Goal: Navigation & Orientation: Find specific page/section

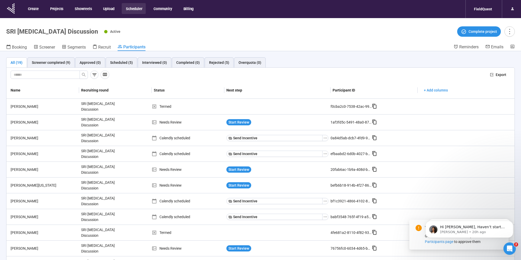
click at [131, 8] on button "Scheduler" at bounding box center [134, 8] width 24 height 11
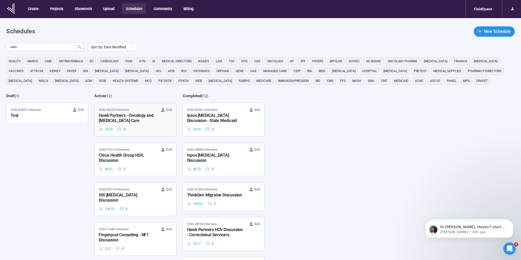
click at [120, 117] on div "Hawk Partners - Oncology and [MEDICAL_DATA] Care" at bounding box center [127, 118] width 57 height 12
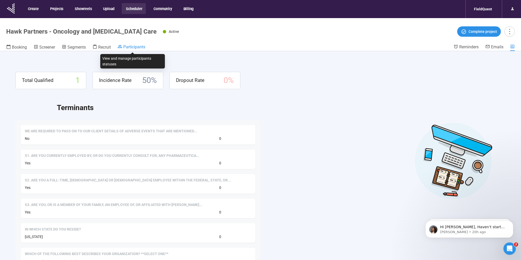
click at [126, 46] on span "Participants" at bounding box center [134, 46] width 22 height 5
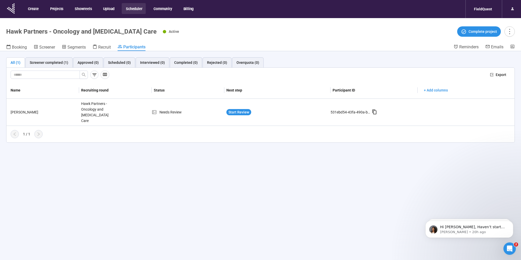
click at [131, 8] on button "Scheduler" at bounding box center [134, 8] width 24 height 11
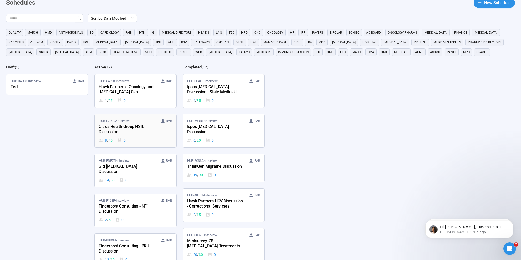
click at [140, 127] on div "Citrus Health Group HSIL Discussion" at bounding box center [127, 130] width 57 height 12
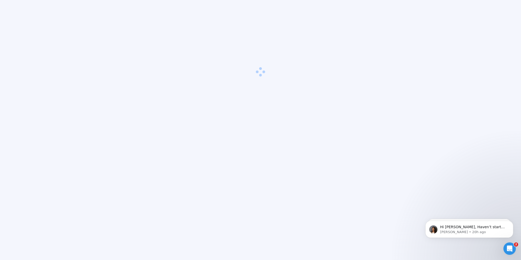
scroll to position [18, 0]
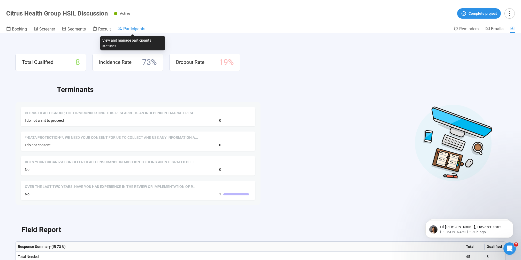
click at [144, 27] on span "Participants" at bounding box center [134, 28] width 22 height 5
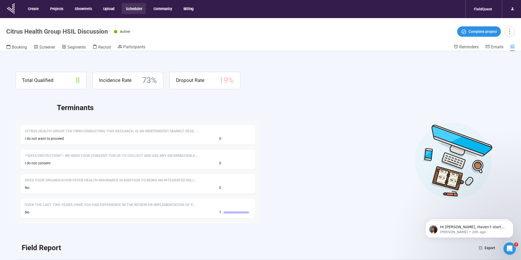
click at [132, 6] on button "Scheduler" at bounding box center [134, 8] width 24 height 11
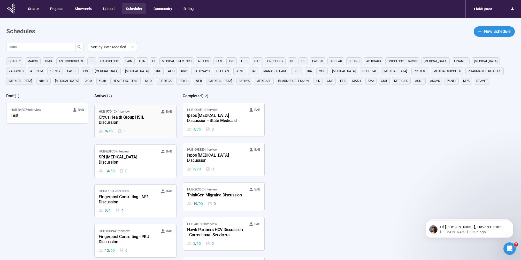
scroll to position [43, 0]
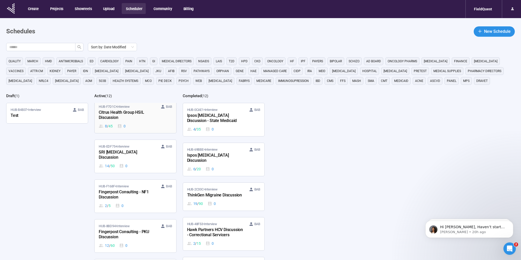
click at [132, 163] on div "14 / 50 0" at bounding box center [135, 166] width 73 height 6
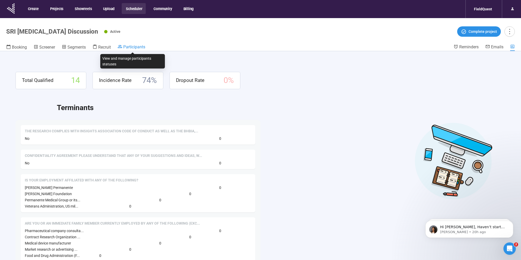
click at [136, 45] on span "Participants" at bounding box center [134, 46] width 22 height 5
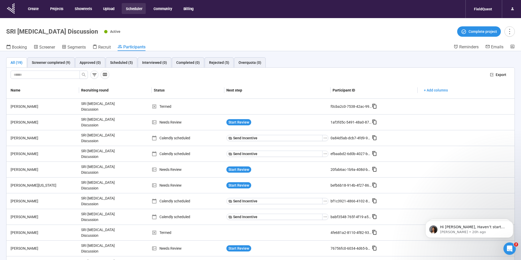
click at [126, 10] on button "Scheduler" at bounding box center [134, 8] width 24 height 11
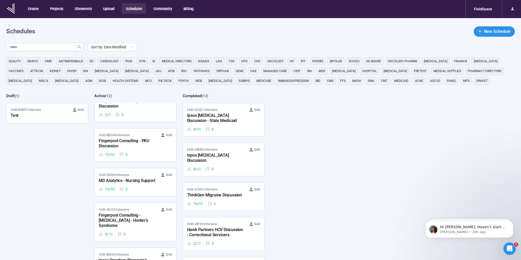
scroll to position [136, 0]
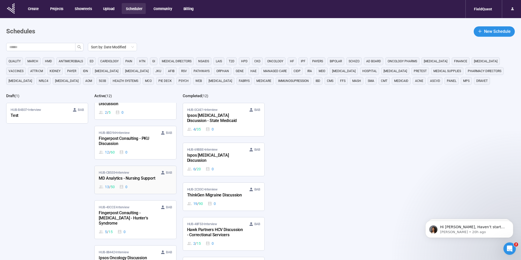
click at [118, 175] on div "MD Analytics - Nursing Support" at bounding box center [127, 178] width 57 height 7
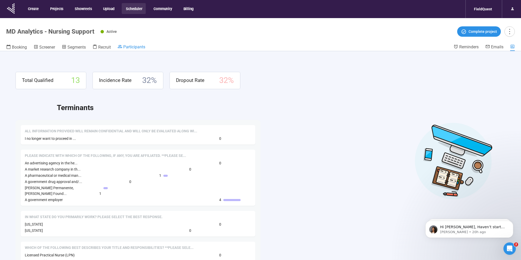
click at [129, 47] on span "Participants" at bounding box center [134, 46] width 22 height 5
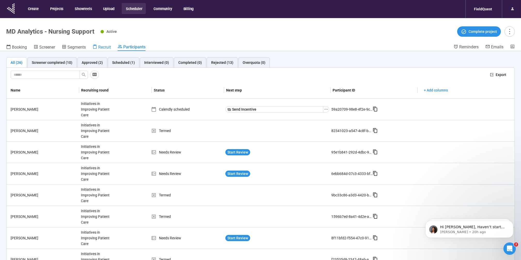
click at [110, 47] on span "Recruit" at bounding box center [104, 47] width 13 height 5
